Goal: Communication & Community: Answer question/provide support

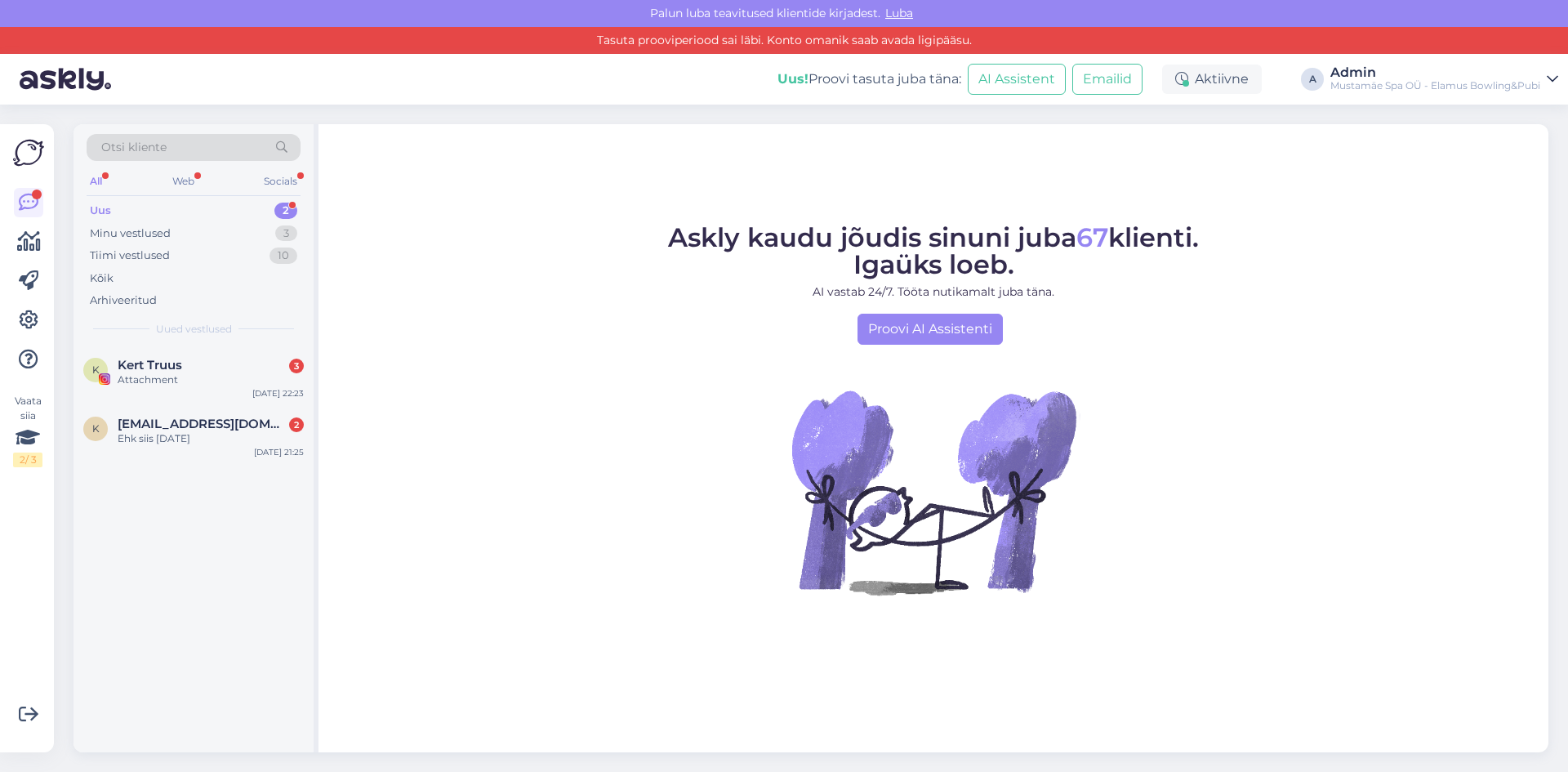
click at [215, 209] on div "Uus 2" at bounding box center [193, 210] width 214 height 23
click at [171, 178] on div "Web" at bounding box center [183, 181] width 28 height 21
click at [146, 382] on div "Ehk siis [DATE]" at bounding box center [210, 379] width 186 height 15
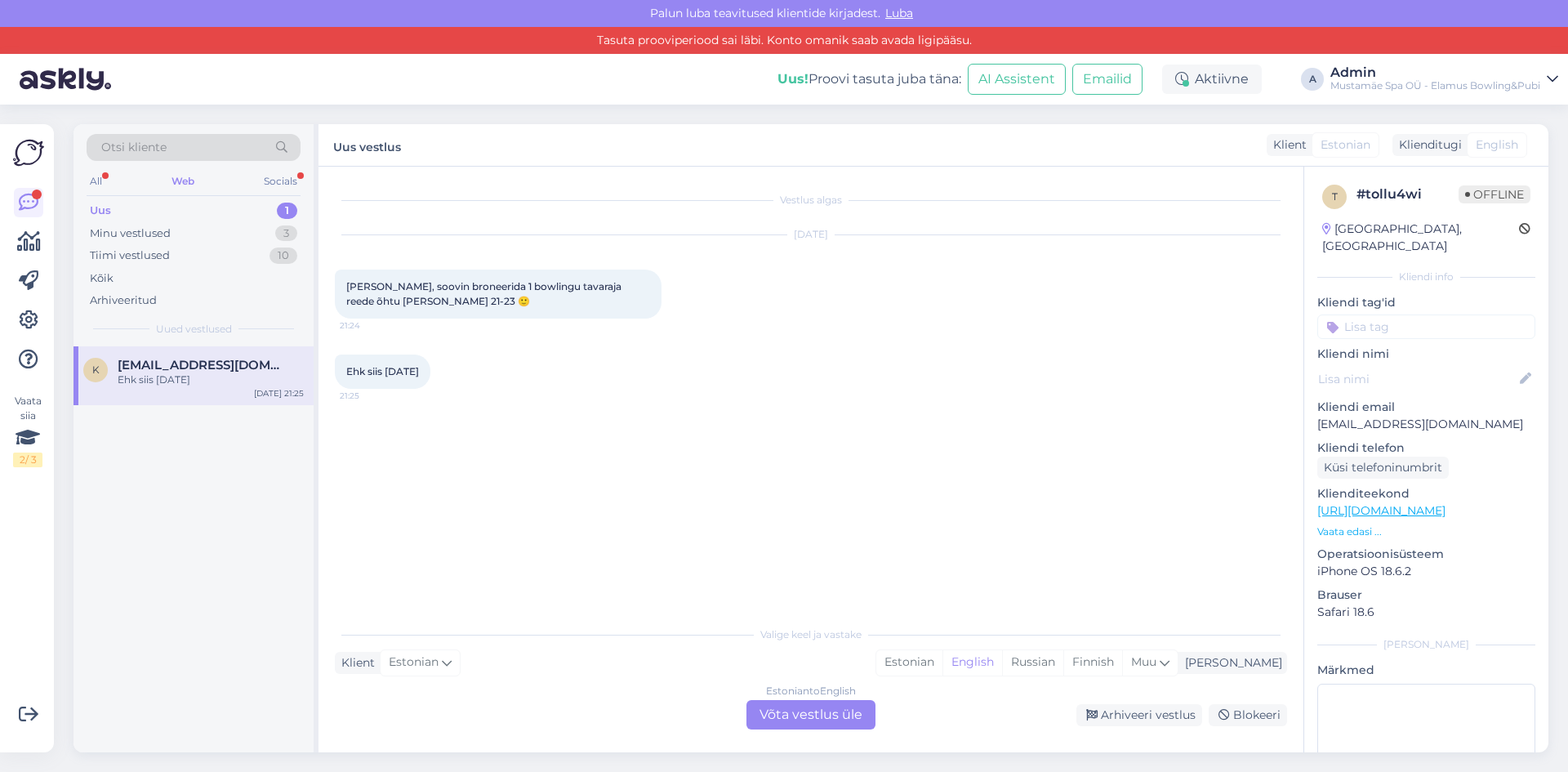
click at [834, 712] on div "Estonian to English Võta vestlus üle" at bounding box center [811, 715] width 129 height 29
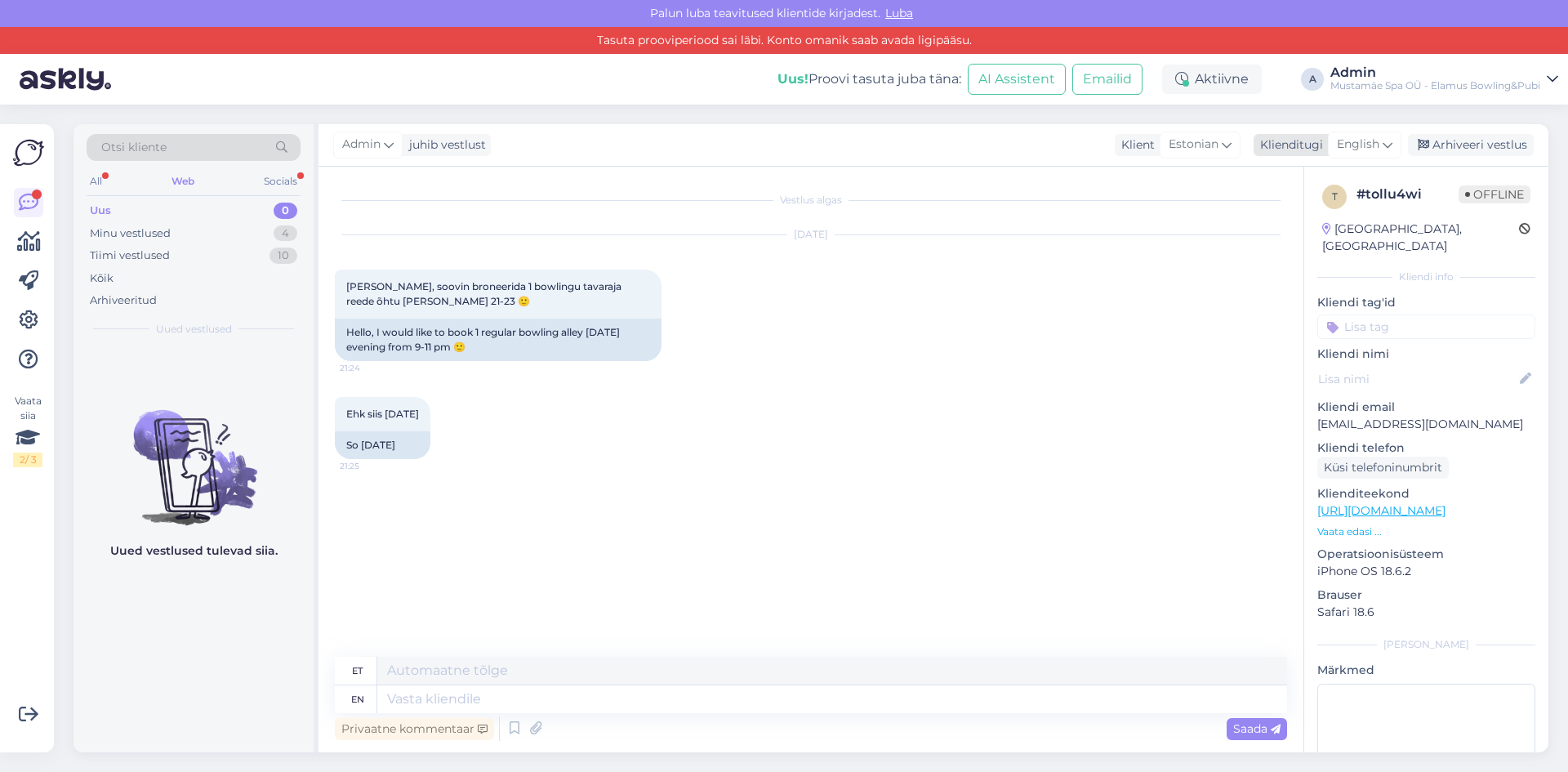
click at [1355, 137] on span "English" at bounding box center [1358, 144] width 43 height 18
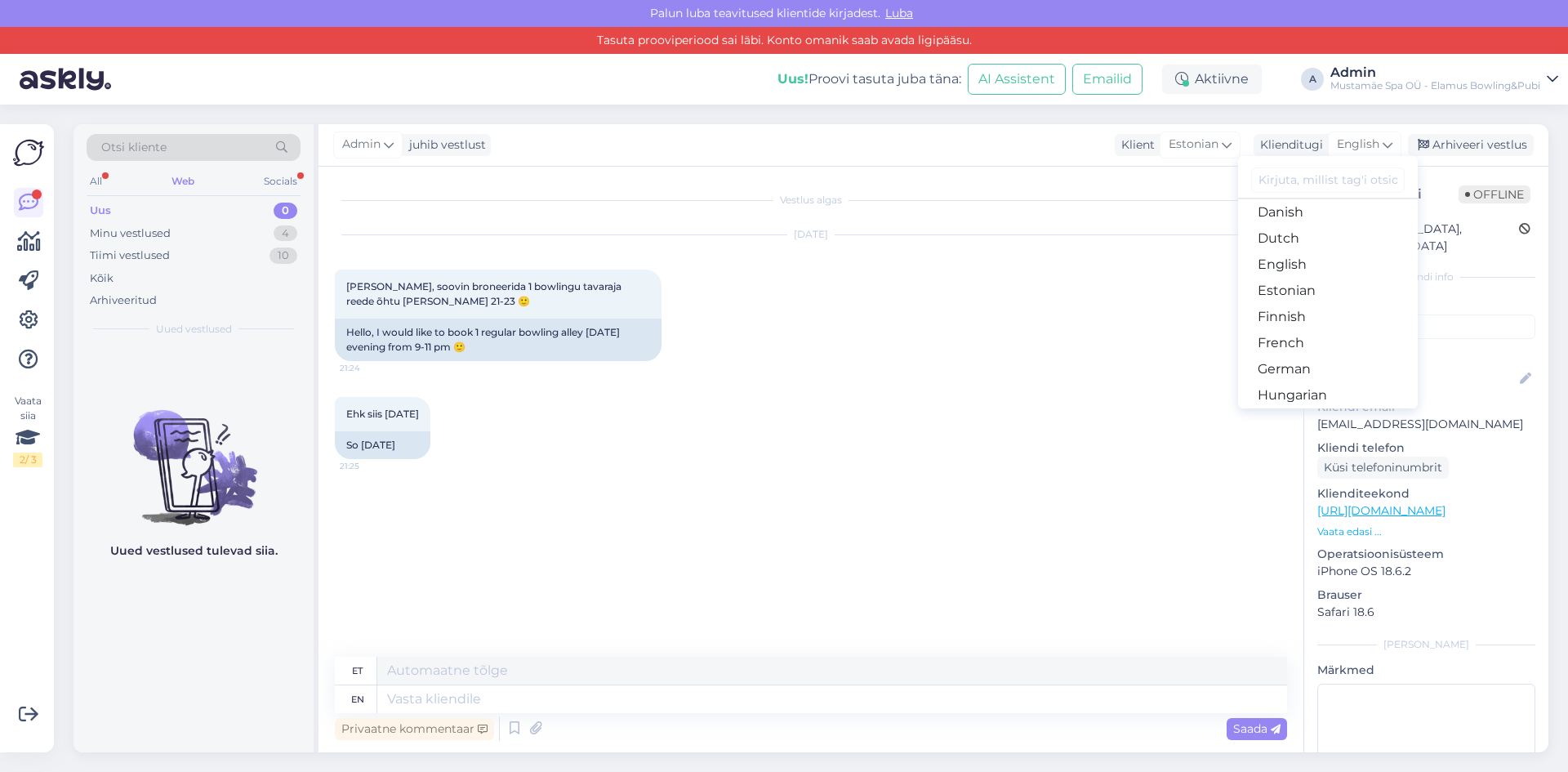
scroll to position [163, 0]
click at [1298, 264] on link "Estonian" at bounding box center [1327, 262] width 179 height 26
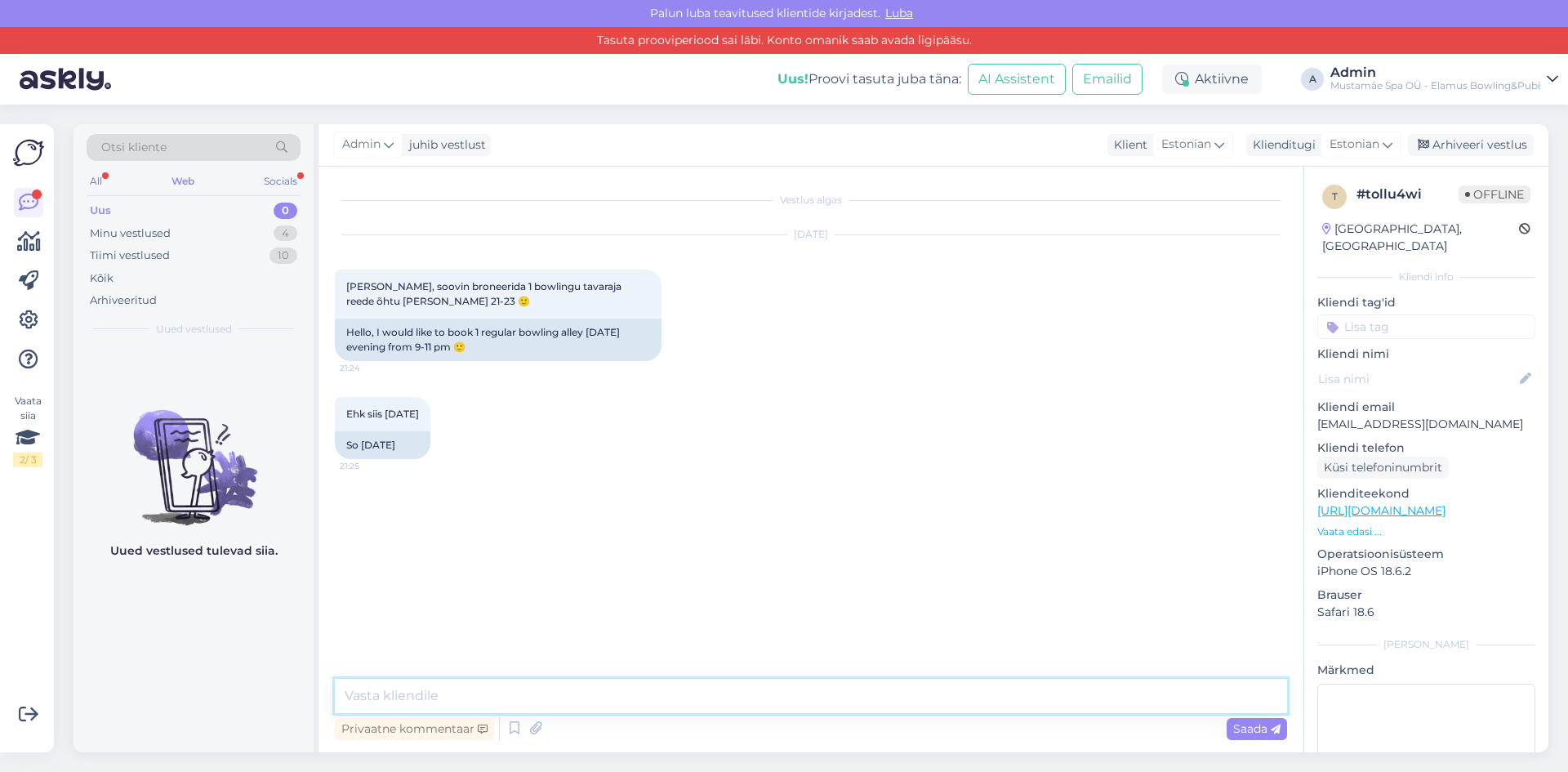
click at [737, 696] on textarea at bounding box center [811, 696] width 952 height 34
type textarea "Tere, [PERSON_NAME] on broneeritud."
click at [1264, 730] on span "Saada" at bounding box center [1256, 728] width 47 height 15
